Goal: Information Seeking & Learning: Learn about a topic

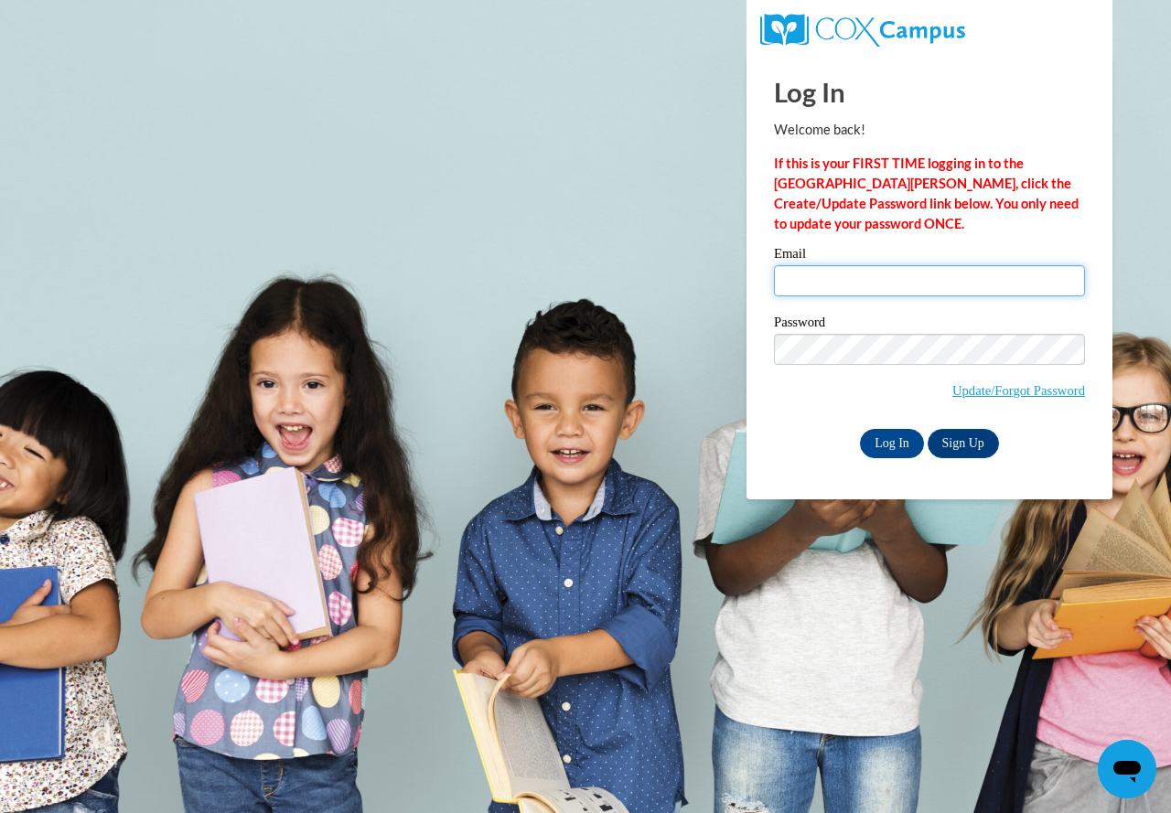
click at [805, 287] on input "Email" at bounding box center [929, 280] width 311 height 31
type input "jsteedly@ppmh.org"
click at [860, 429] on input "Log In" at bounding box center [892, 443] width 64 height 29
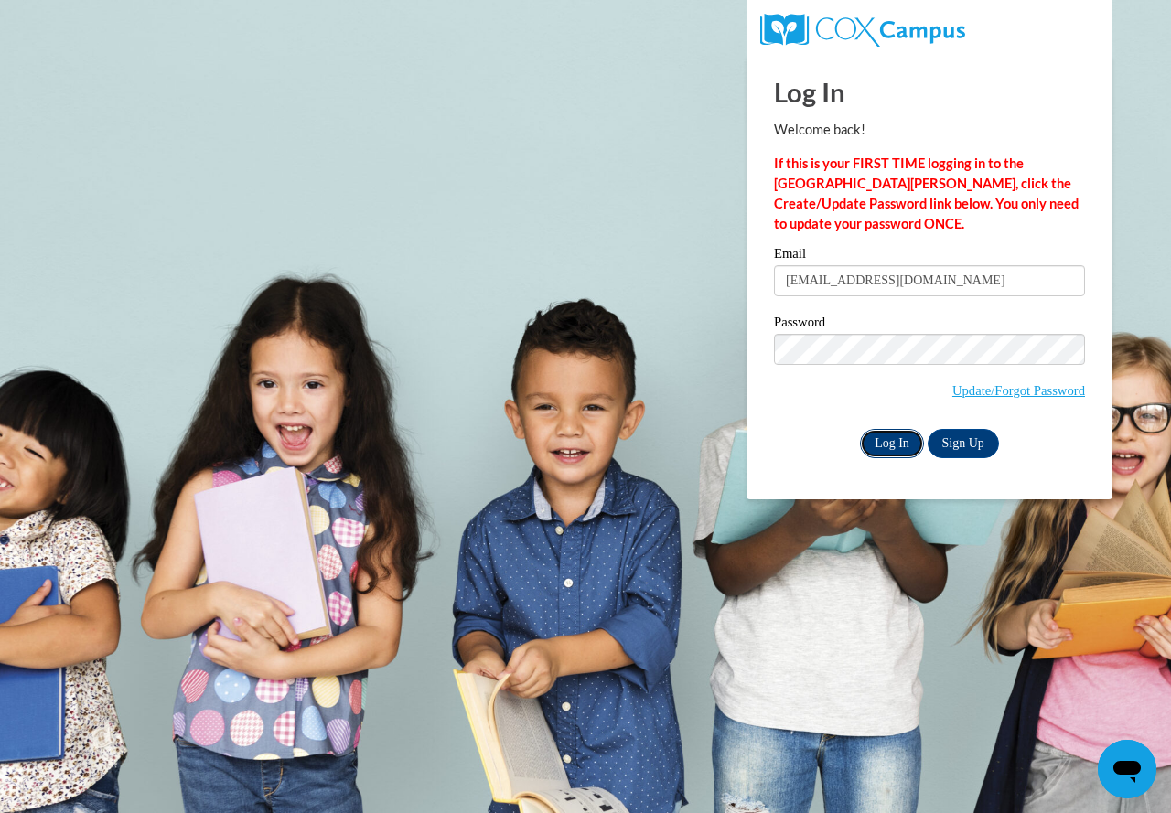
click at [884, 446] on input "Log In" at bounding box center [892, 443] width 64 height 29
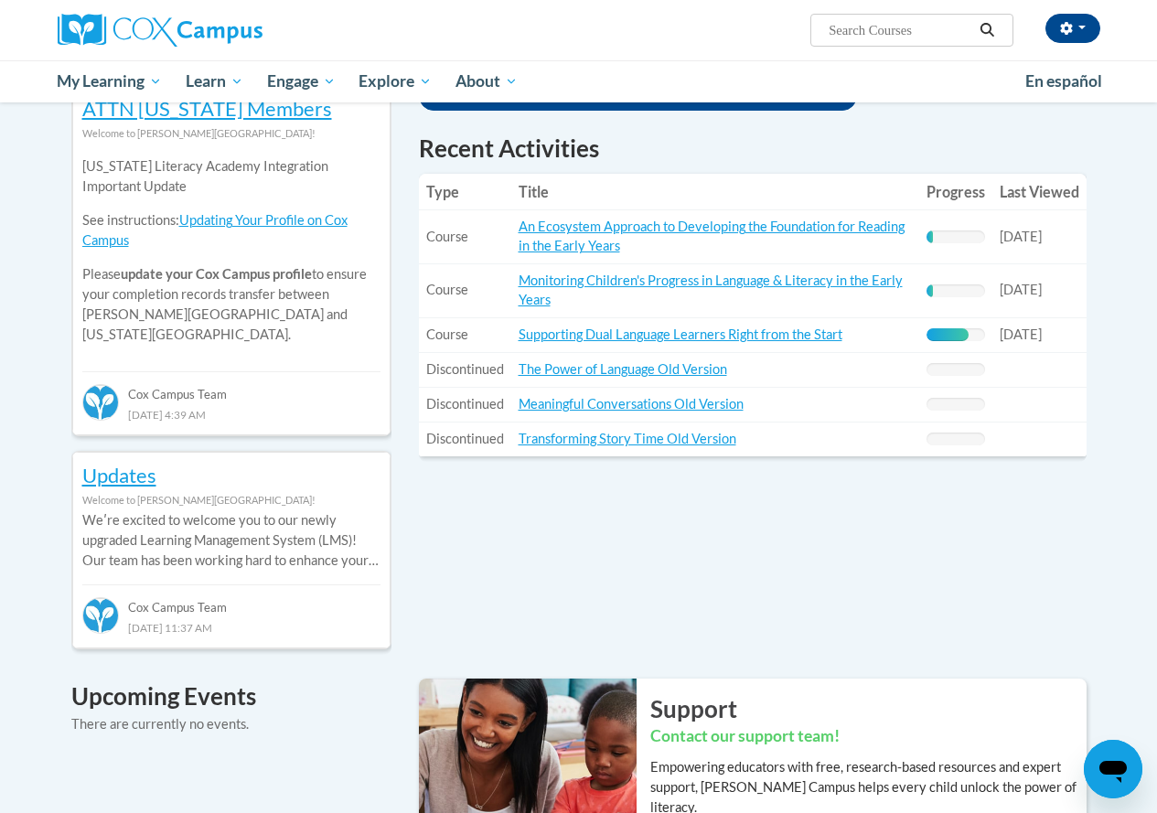
scroll to position [640, 0]
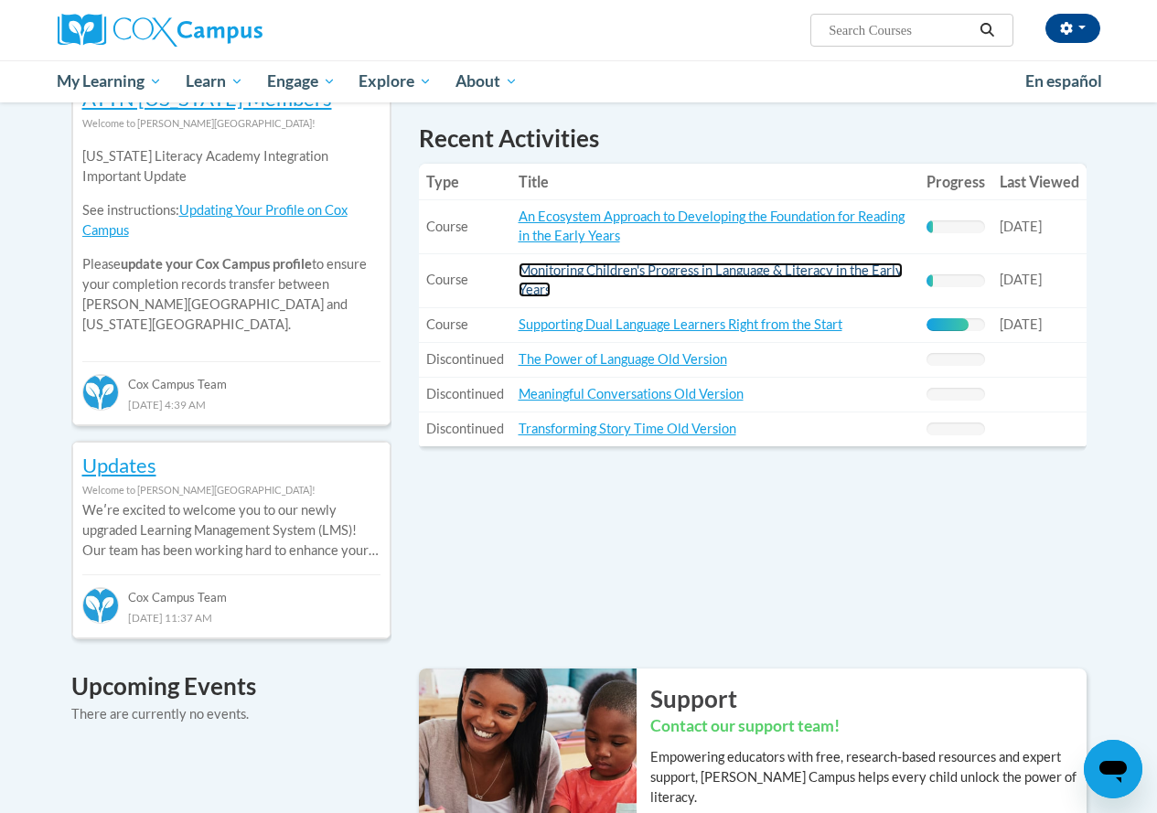
click at [715, 272] on link "Monitoring Children's Progress in Language & Literacy in the Early Years" at bounding box center [711, 280] width 384 height 35
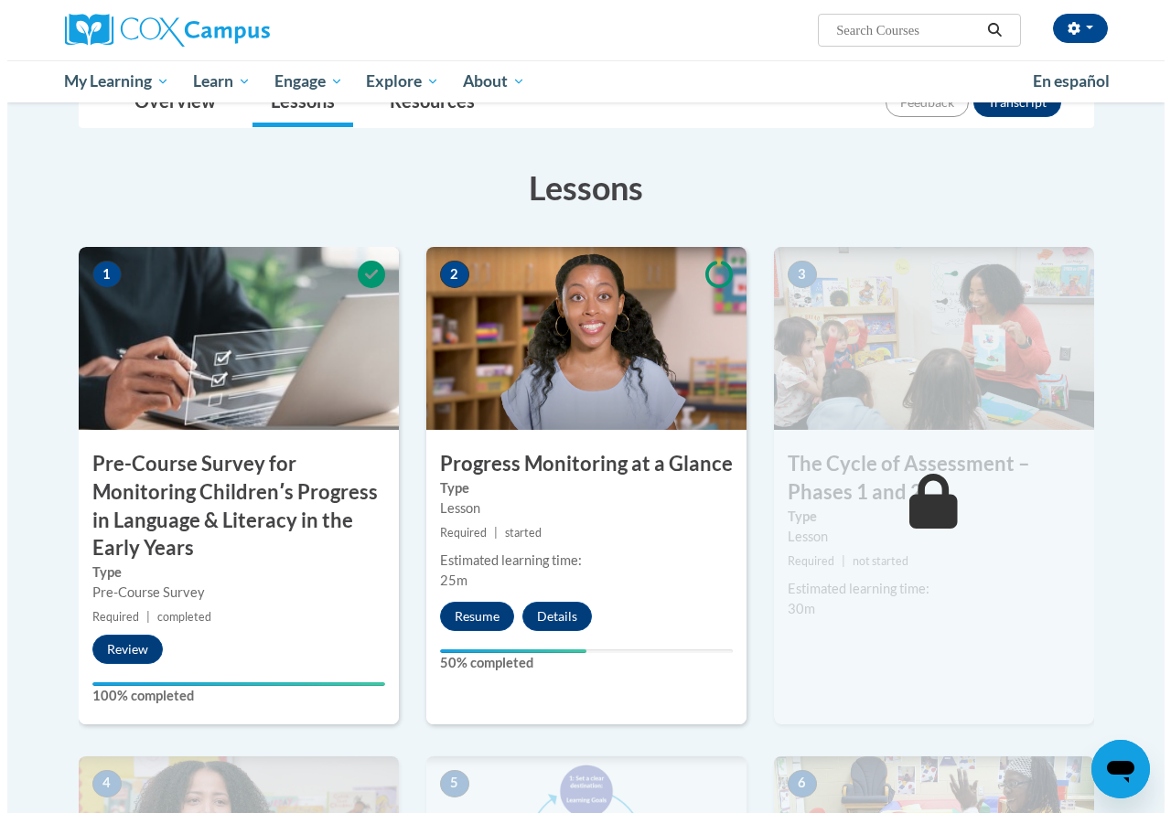
scroll to position [274, 0]
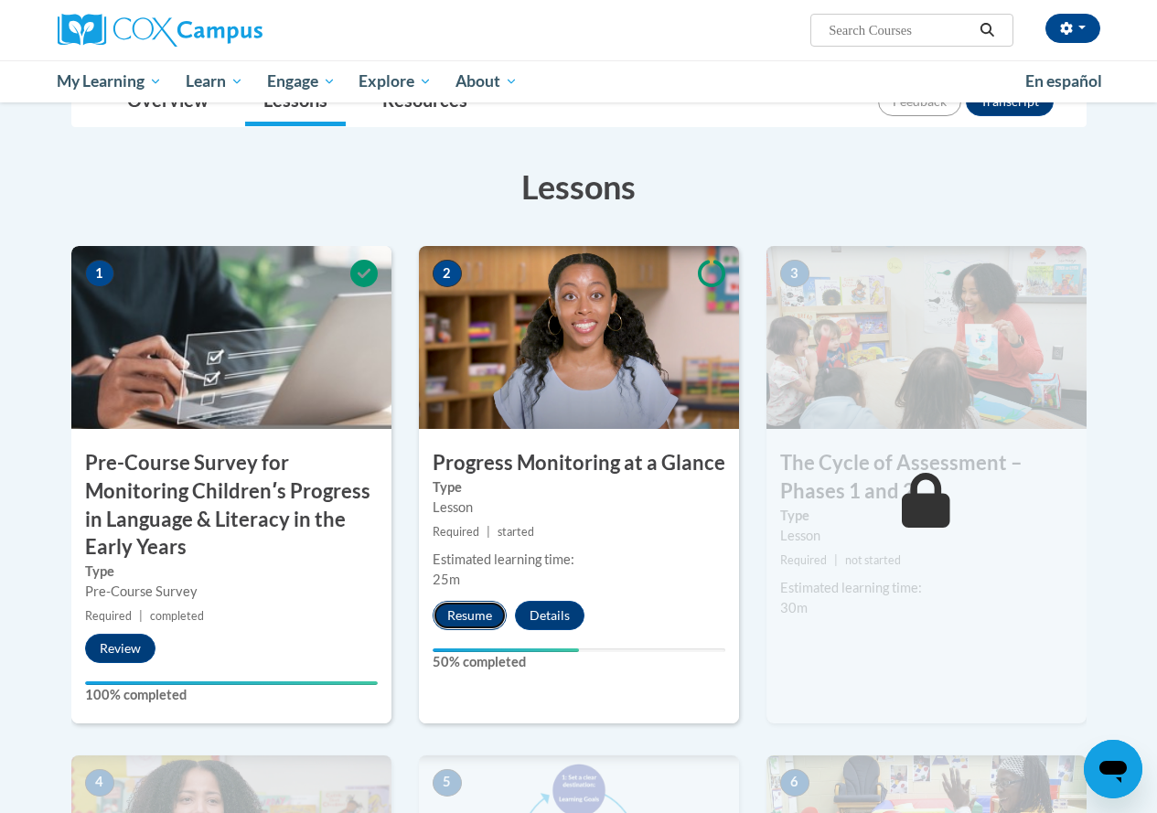
click at [467, 617] on button "Resume" at bounding box center [470, 615] width 74 height 29
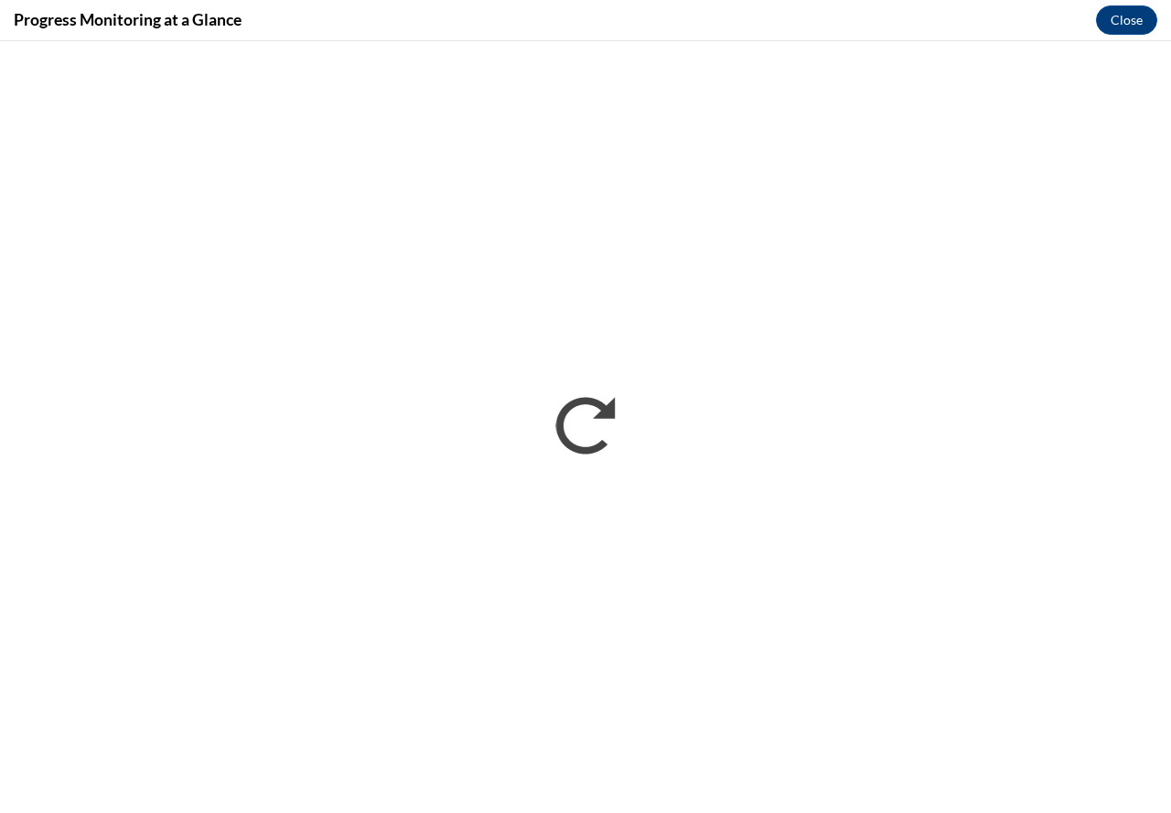
scroll to position [0, 0]
